Goal: Information Seeking & Learning: Learn about a topic

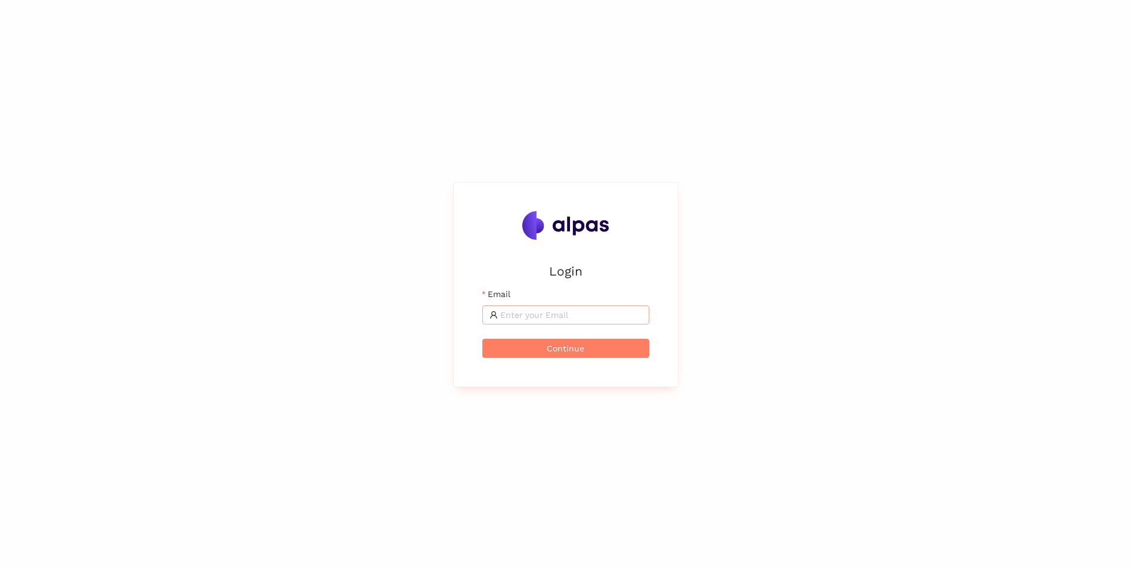
click at [538, 315] on input "Email" at bounding box center [571, 314] width 142 height 13
type input "Mohamed.Haji@brose.com"
click at [482, 339] on button "Continue" at bounding box center [565, 348] width 167 height 19
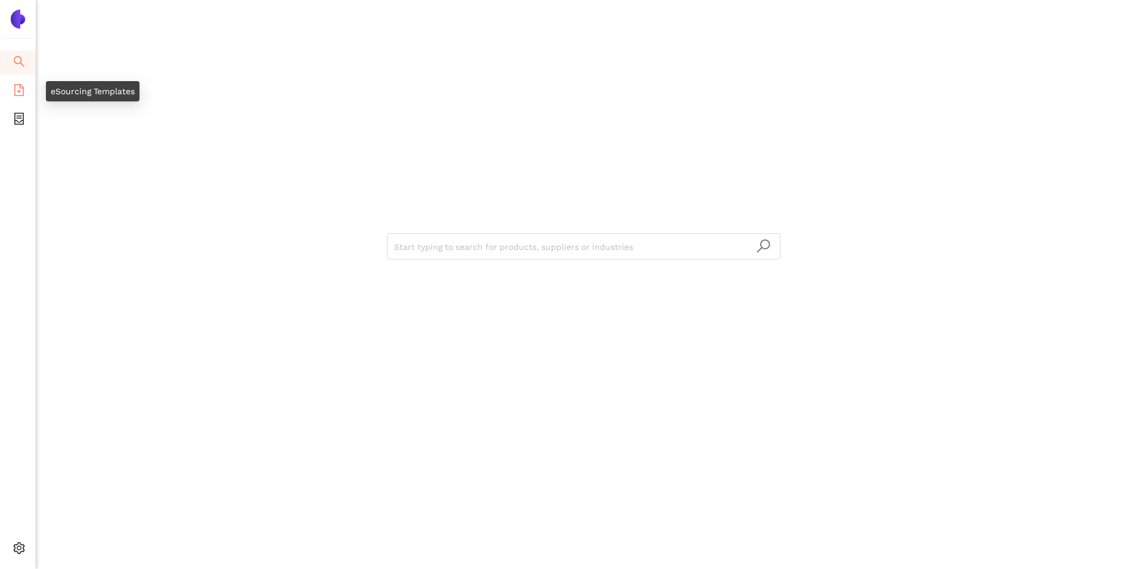
click at [15, 82] on span "file-add" at bounding box center [19, 92] width 12 height 24
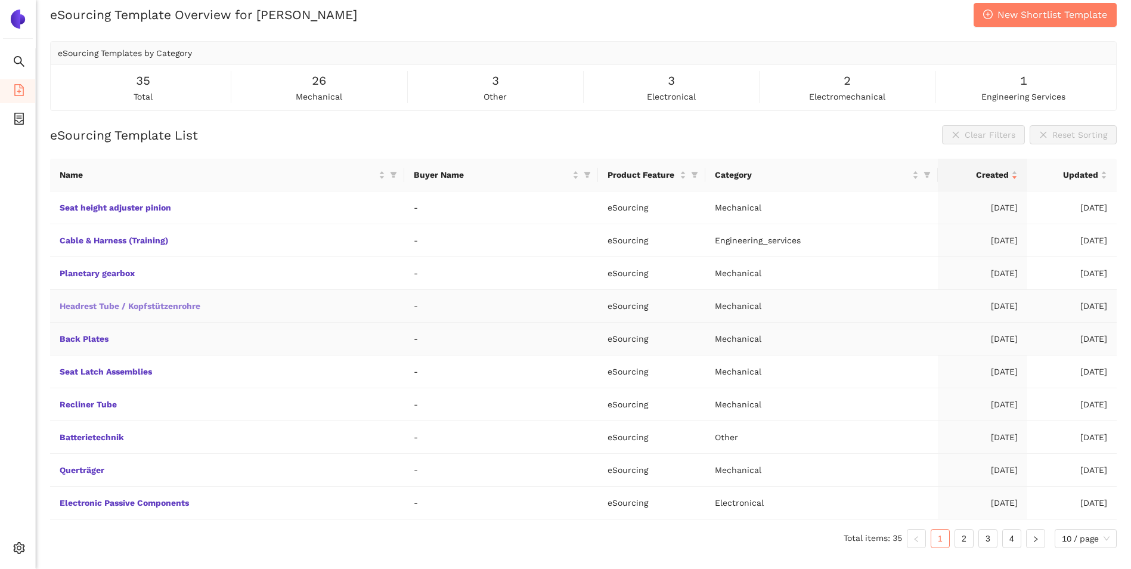
scroll to position [14, 0]
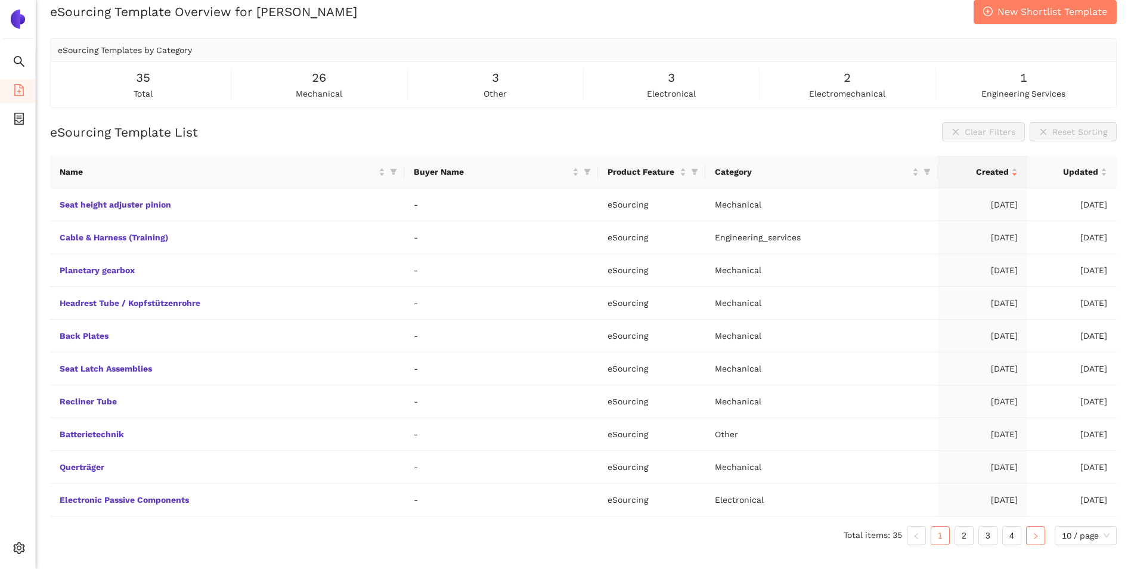
click at [1032, 534] on icon "right" at bounding box center [1035, 536] width 7 height 7
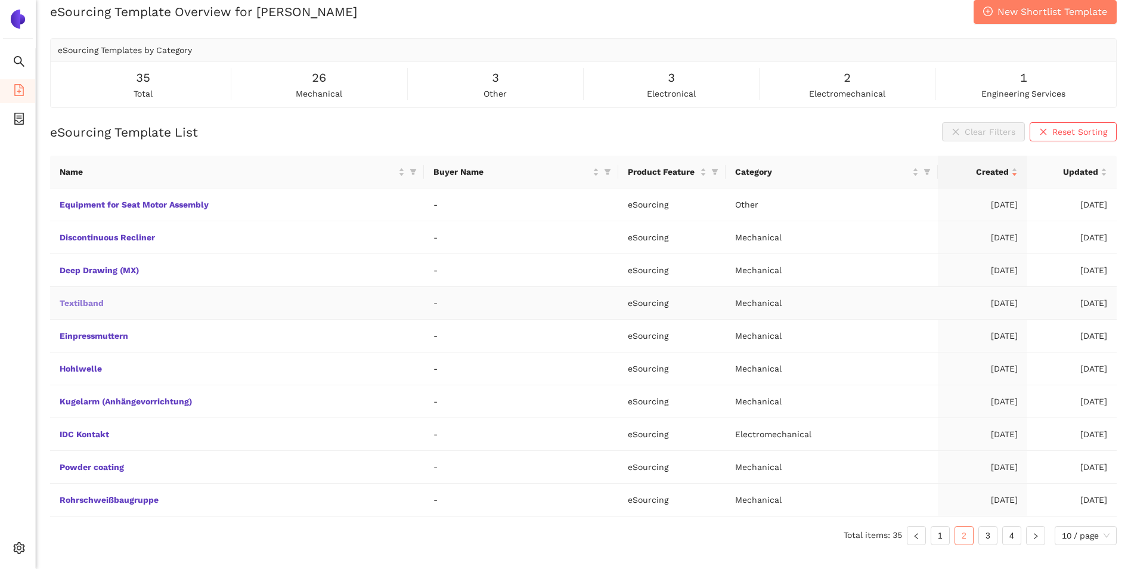
click at [0, 0] on link "Textilband" at bounding box center [0, 0] width 0 height 0
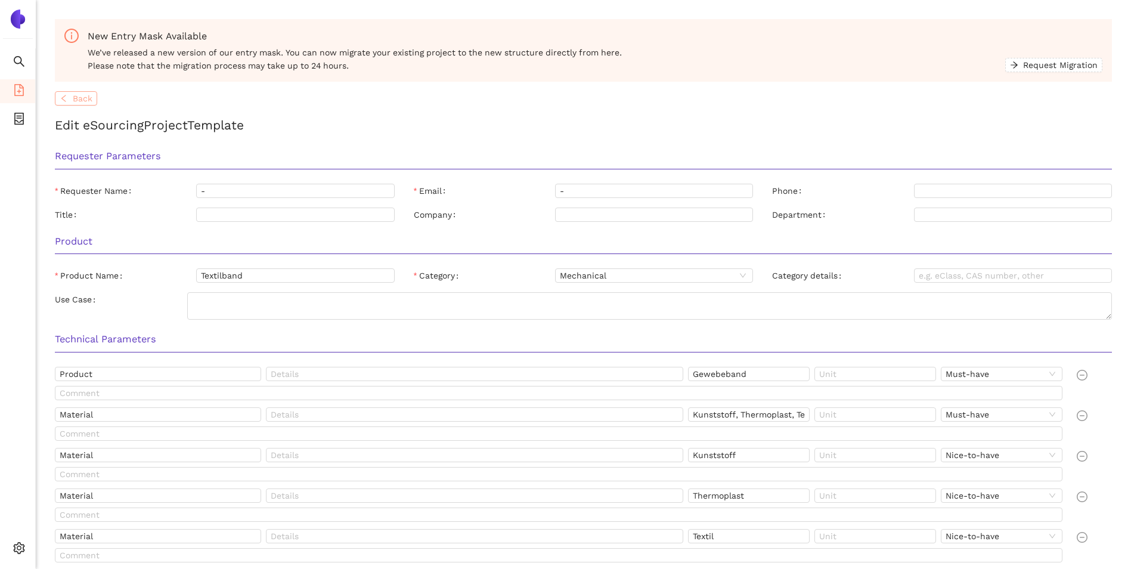
click at [86, 100] on span "Back" at bounding box center [83, 98] width 20 height 13
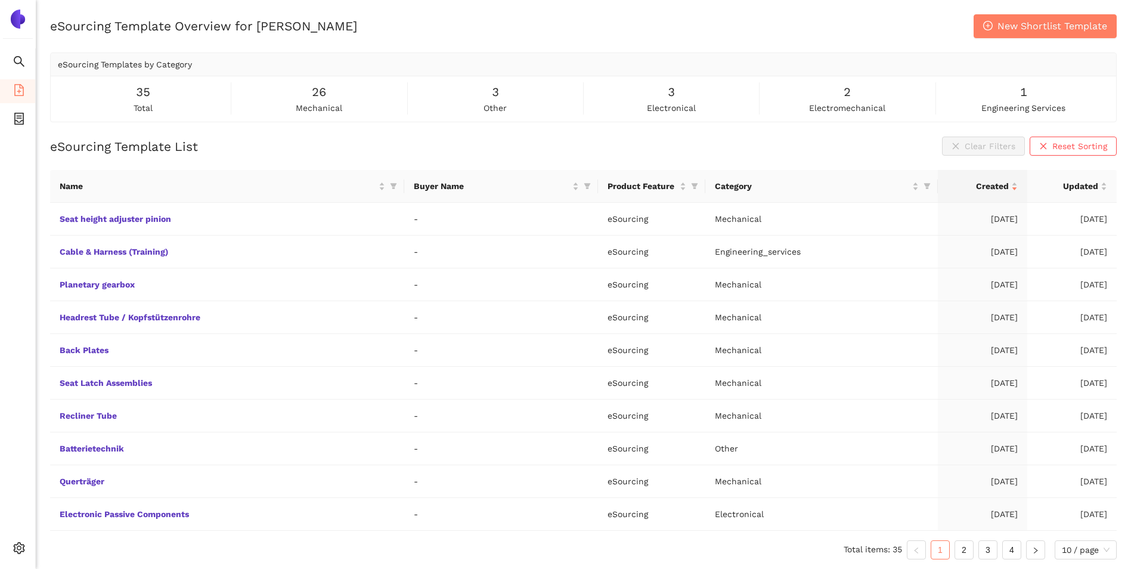
scroll to position [14, 0]
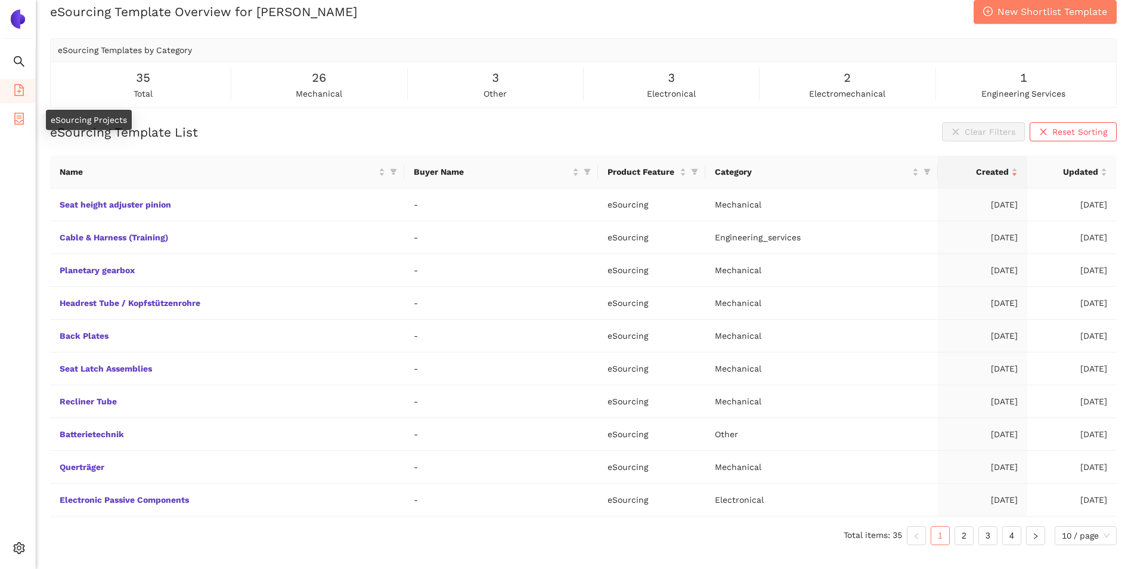
click at [18, 122] on icon "container" at bounding box center [19, 119] width 10 height 12
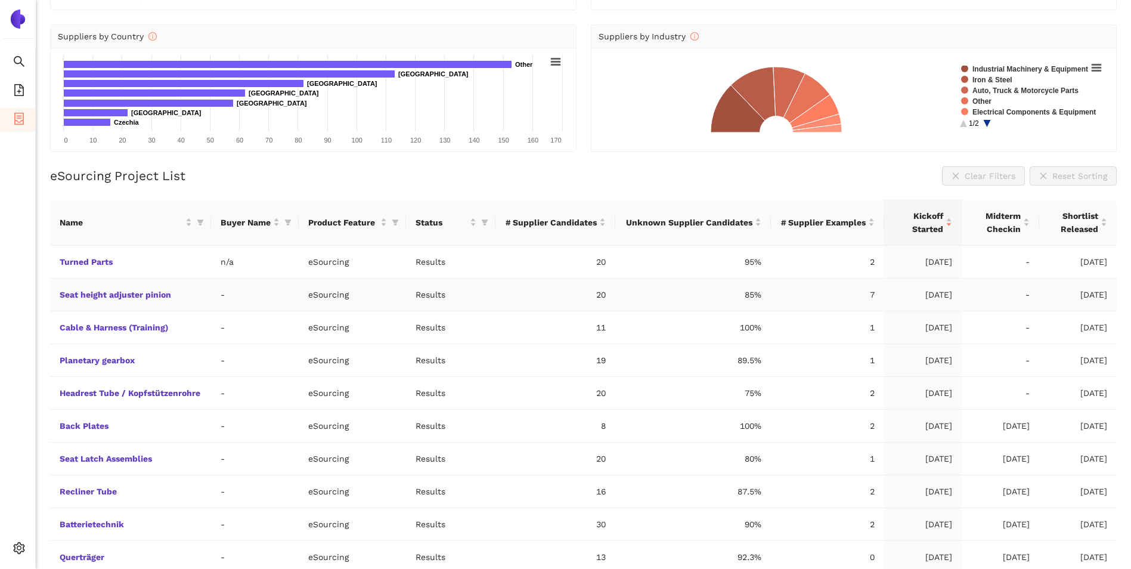
scroll to position [162, 0]
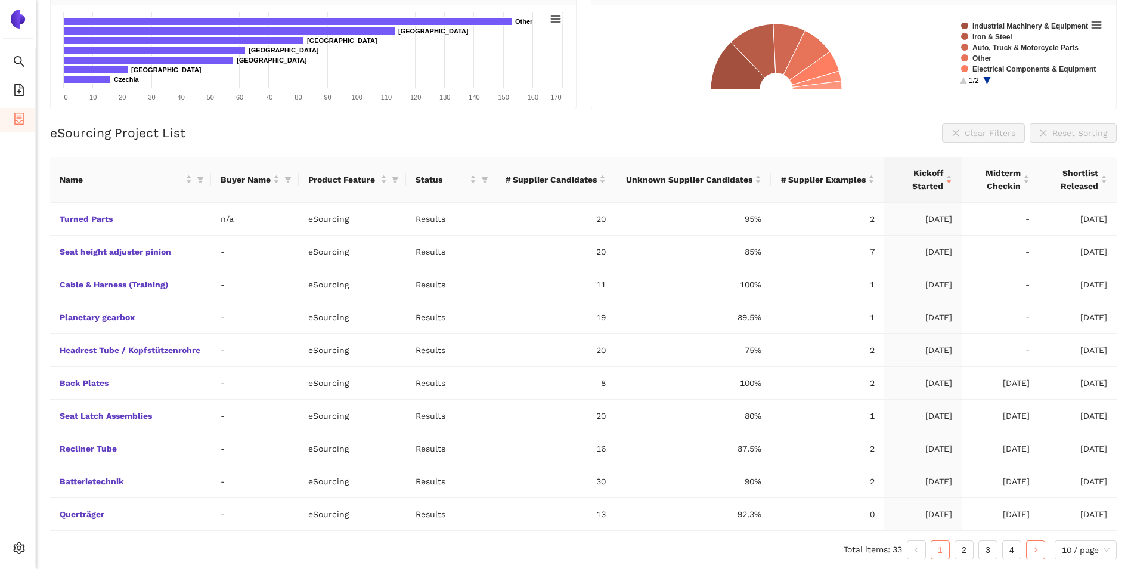
click at [1027, 552] on button "button" at bounding box center [1035, 549] width 19 height 19
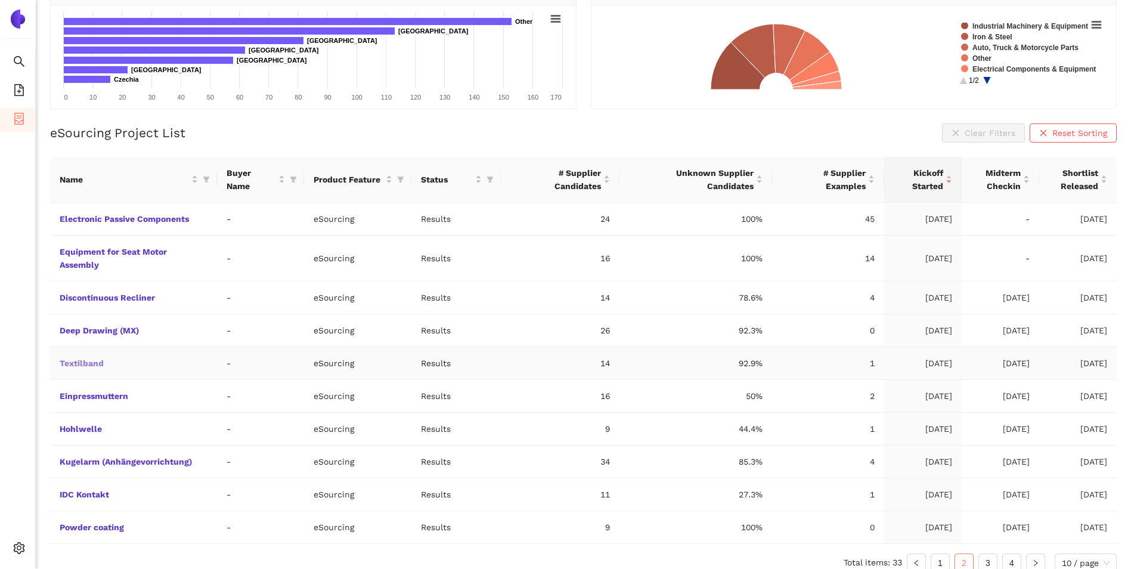
click at [0, 0] on link "Textilband" at bounding box center [0, 0] width 0 height 0
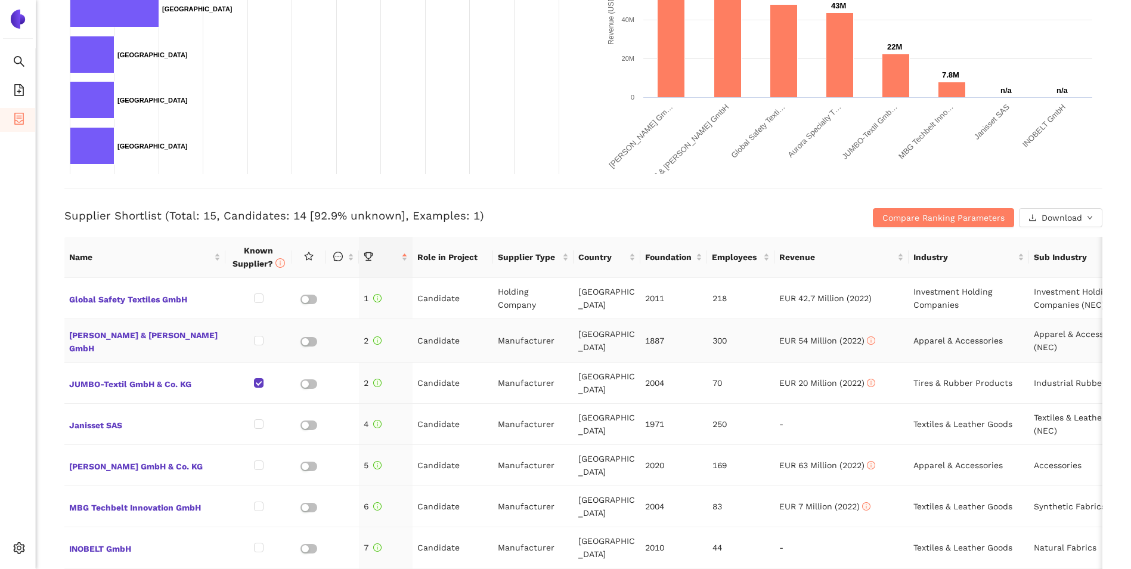
scroll to position [298, 0]
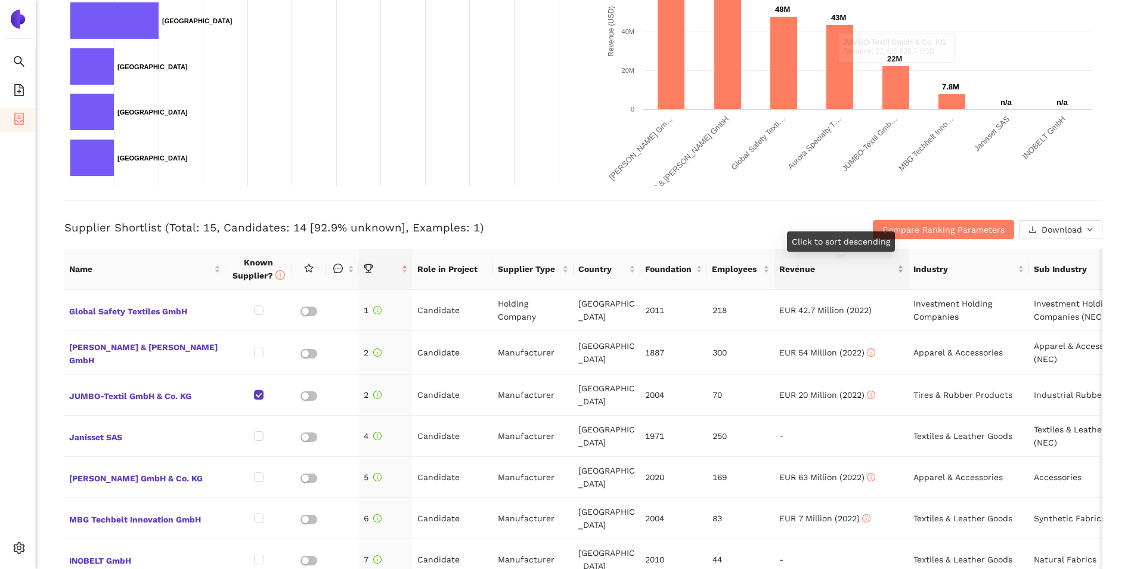
click at [834, 268] on span "Revenue" at bounding box center [837, 268] width 116 height 13
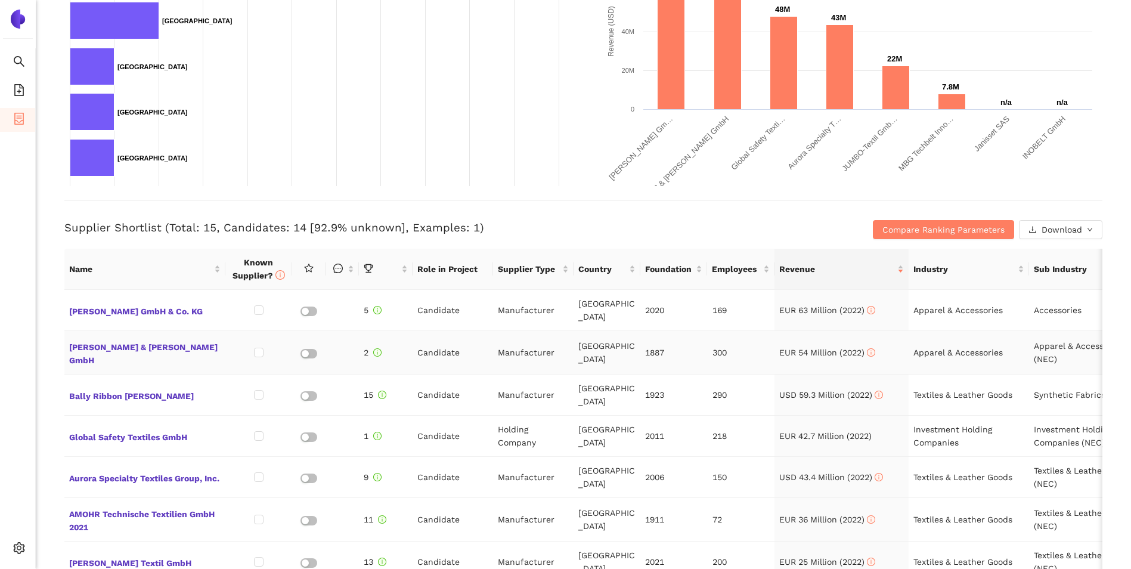
click at [719, 338] on td "300" at bounding box center [741, 353] width 67 height 44
drag, startPoint x: 719, startPoint y: 338, endPoint x: 685, endPoint y: 222, distance: 120.7
click at [685, 222] on h3 "Supplier Shortlist (Total: 15, Candidates: 14 [92.9% unknown], Examples: 1)" at bounding box center [410, 228] width 692 height 16
drag, startPoint x: 208, startPoint y: 428, endPoint x: 66, endPoint y: 411, distance: 142.3
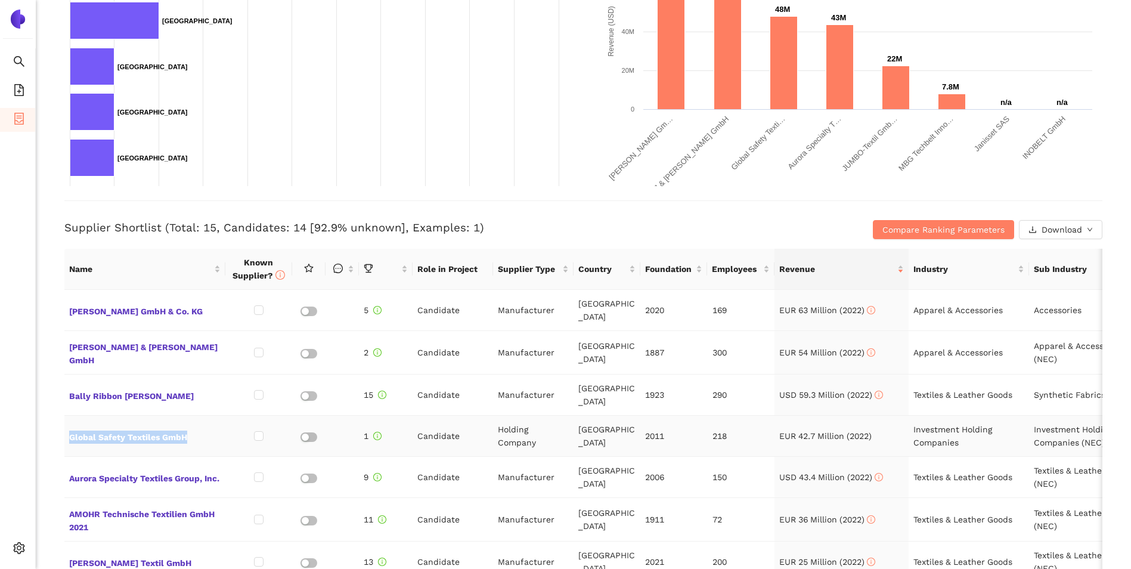
click at [66, 416] on td "Global Safety Textiles GmbH" at bounding box center [144, 436] width 161 height 41
drag, startPoint x: 472, startPoint y: 226, endPoint x: 307, endPoint y: 225, distance: 165.8
click at [307, 225] on h3 "Supplier Shortlist (Total: 15, Candidates: 14 [92.9% unknown], Examples: 1)" at bounding box center [410, 228] width 692 height 16
click at [593, 224] on h3 "Supplier Shortlist (Total: 15, Candidates: 14 [92.9% unknown], Examples: 1)" at bounding box center [410, 228] width 692 height 16
drag, startPoint x: 706, startPoint y: 398, endPoint x: 804, endPoint y: 398, distance: 98.4
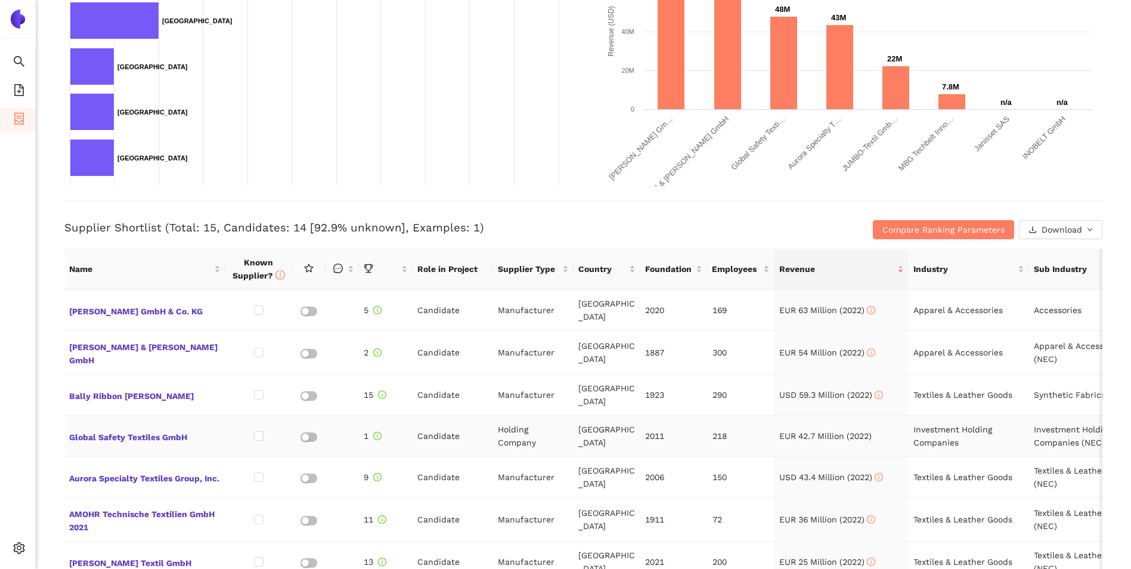
scroll to position [0, 65]
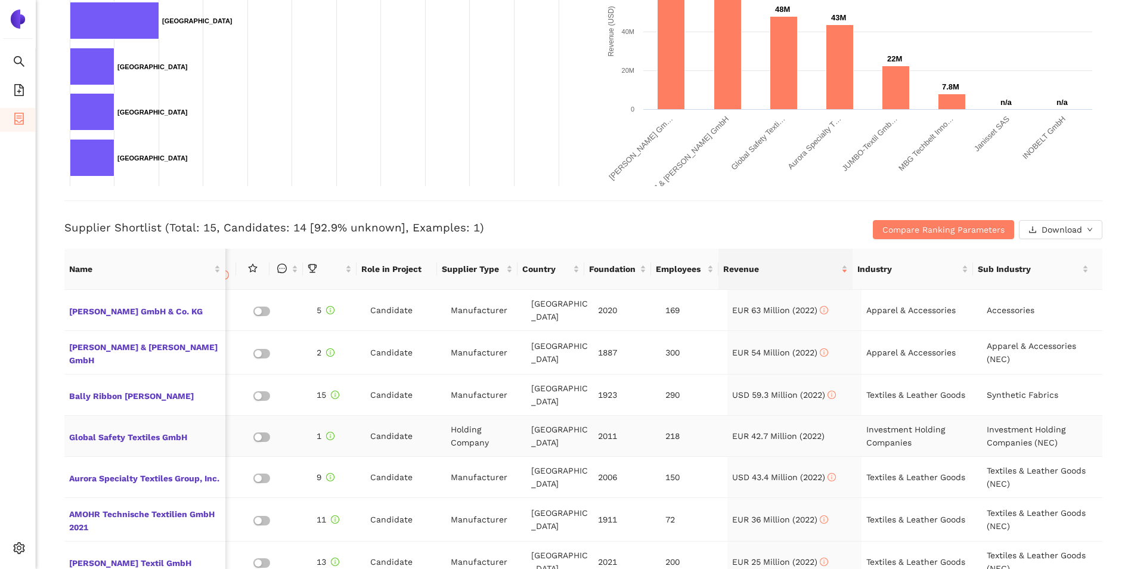
drag, startPoint x: 734, startPoint y: 417, endPoint x: 855, endPoint y: 395, distance: 122.4
drag, startPoint x: 998, startPoint y: 346, endPoint x: 841, endPoint y: 341, distance: 156.4
click at [841, 341] on tr "[PERSON_NAME] & [PERSON_NAME] GmbH 2 Candidate Manufacturer [GEOGRAPHIC_DATA] 1…" at bounding box center [559, 353] width 1085 height 44
drag, startPoint x: 475, startPoint y: 227, endPoint x: 303, endPoint y: 230, distance: 171.8
click at [303, 230] on h3 "Supplier Shortlist (Total: 15, Candidates: 14 [92.9% unknown], Examples: 1)" at bounding box center [410, 228] width 692 height 16
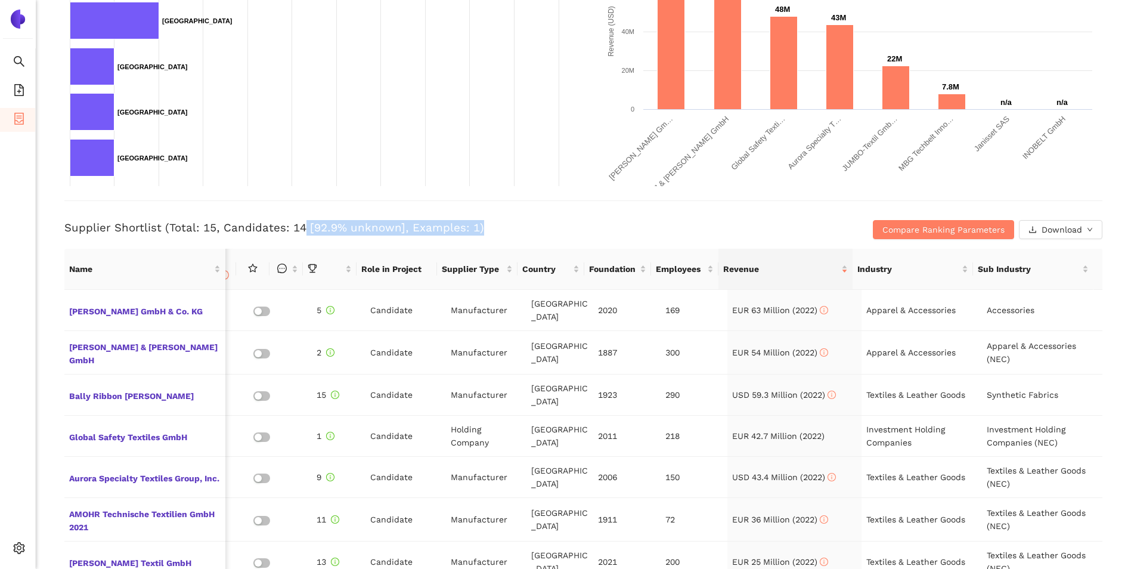
drag, startPoint x: 736, startPoint y: 212, endPoint x: 753, endPoint y: 176, distance: 40.0
click at [737, 212] on div "Supplier Shortlist (Total: 15, Candidates: 14 [92.9% unknown], Examples: 1) Com…" at bounding box center [583, 219] width 1038 height 39
drag, startPoint x: 728, startPoint y: 175, endPoint x: 792, endPoint y: 89, distance: 107.3
click at [792, 89] on icon "Created with Highcharts 9.1.1 Revenue (USD) Chart context menu 71M ​ 71M 61M ​ …" at bounding box center [848, 67] width 500 height 239
click at [487, 229] on h3 "Supplier Shortlist (Total: 15, Candidates: 14 [92.9% unknown], Examples: 1)" at bounding box center [410, 228] width 692 height 16
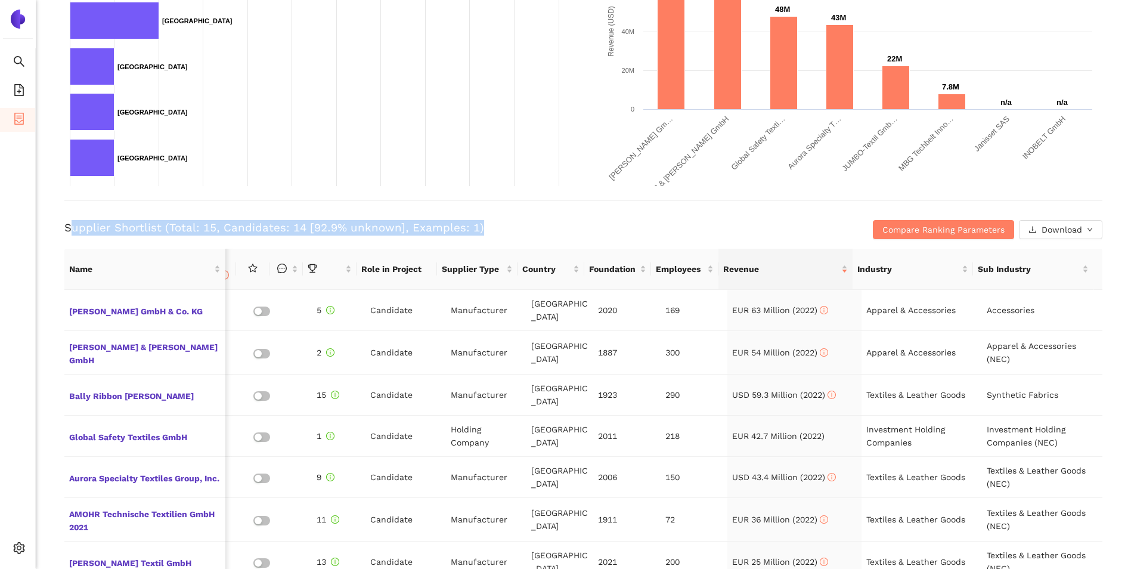
drag, startPoint x: 496, startPoint y: 230, endPoint x: 73, endPoint y: 229, distance: 422.8
click at [73, 229] on h3 "Supplier Shortlist (Total: 15, Candidates: 14 [92.9% unknown], Examples: 1)" at bounding box center [410, 228] width 692 height 16
click at [78, 230] on h3 "Supplier Shortlist (Total: 15, Candidates: 14 [92.9% unknown], Examples: 1)" at bounding box center [410, 228] width 692 height 16
drag, startPoint x: 78, startPoint y: 230, endPoint x: 117, endPoint y: 225, distance: 39.6
click at [117, 225] on h3 "Supplier Shortlist (Total: 15, Candidates: 14 [92.9% unknown], Examples: 1)" at bounding box center [410, 228] width 692 height 16
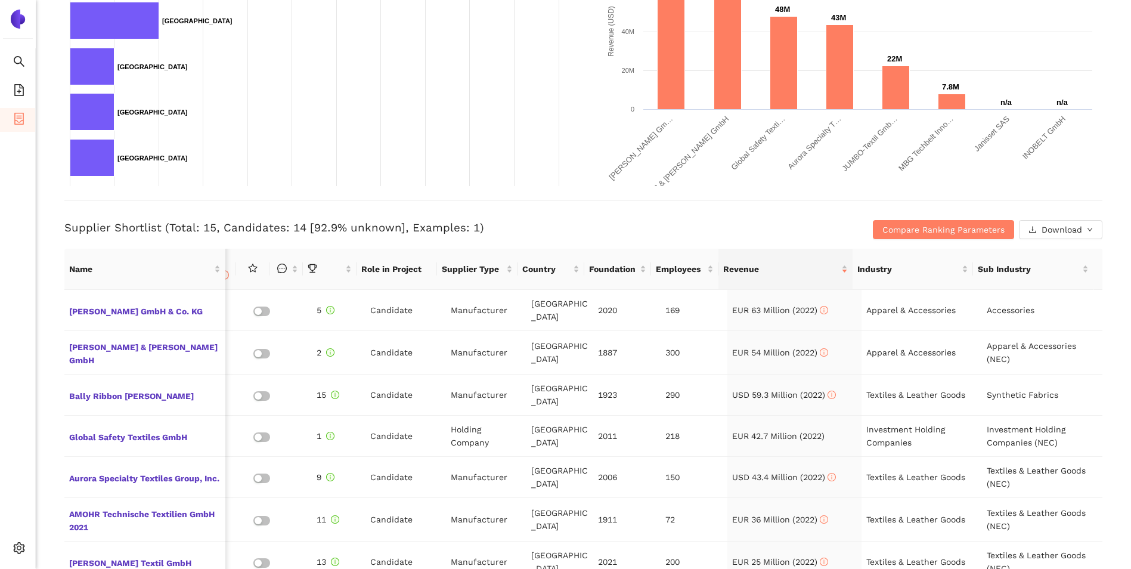
click at [542, 229] on h3 "Supplier Shortlist (Total: 15, Candidates: 14 [92.9% unknown], Examples: 1)" at bounding box center [410, 228] width 692 height 16
